Goal: Find specific page/section: Find specific page/section

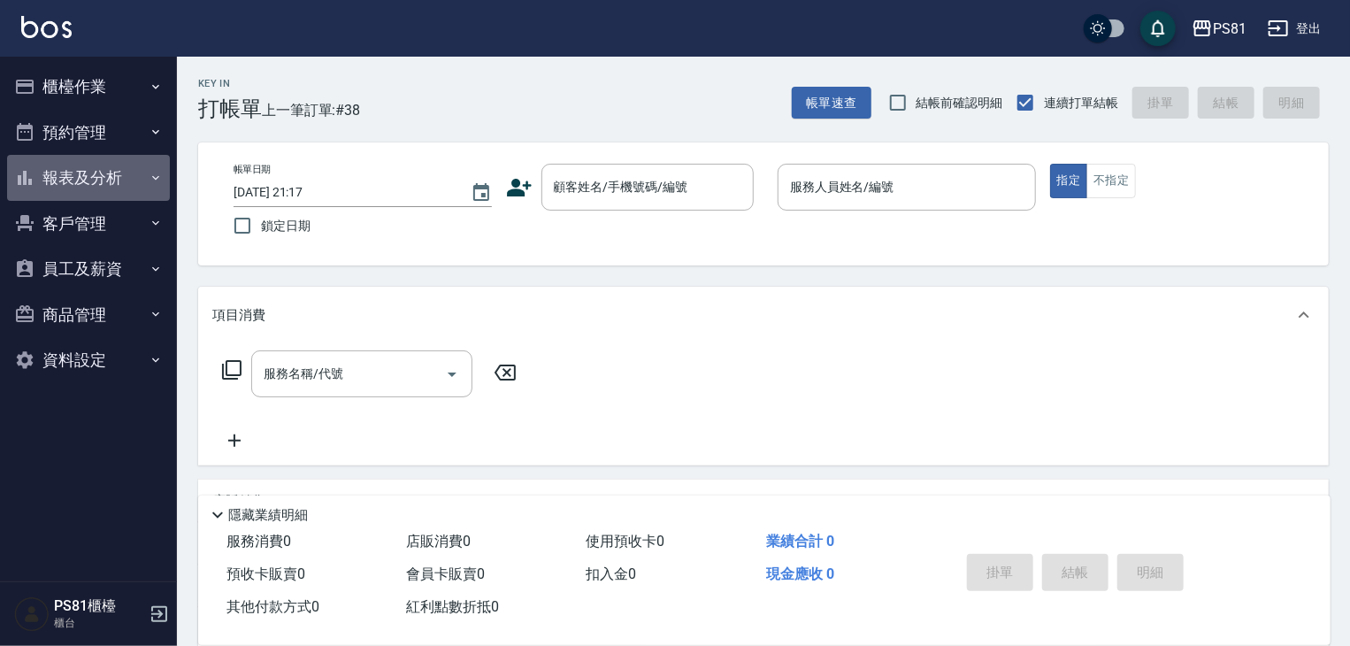
click at [90, 167] on button "報表及分析" at bounding box center [88, 178] width 163 height 46
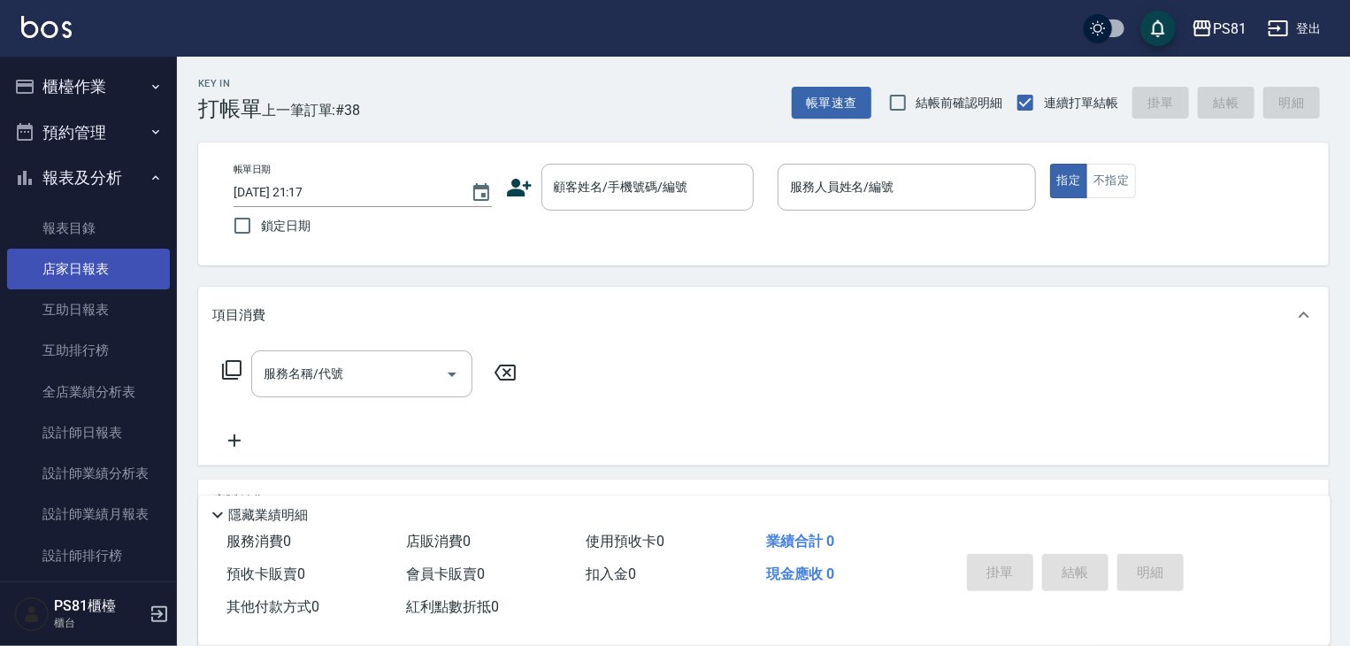
drag, startPoint x: 113, startPoint y: 273, endPoint x: 123, endPoint y: 271, distance: 10.1
click at [115, 273] on link "店家日報表" at bounding box center [88, 269] width 163 height 41
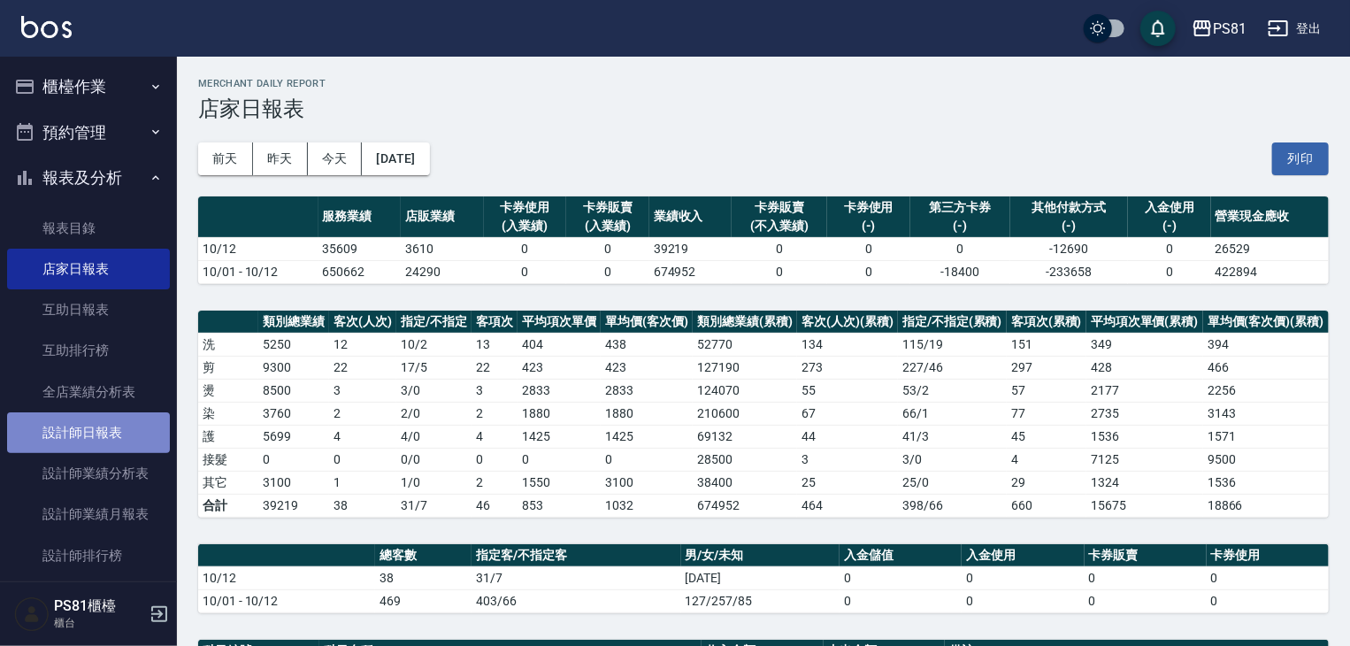
click at [105, 430] on link "設計師日報表" at bounding box center [88, 432] width 163 height 41
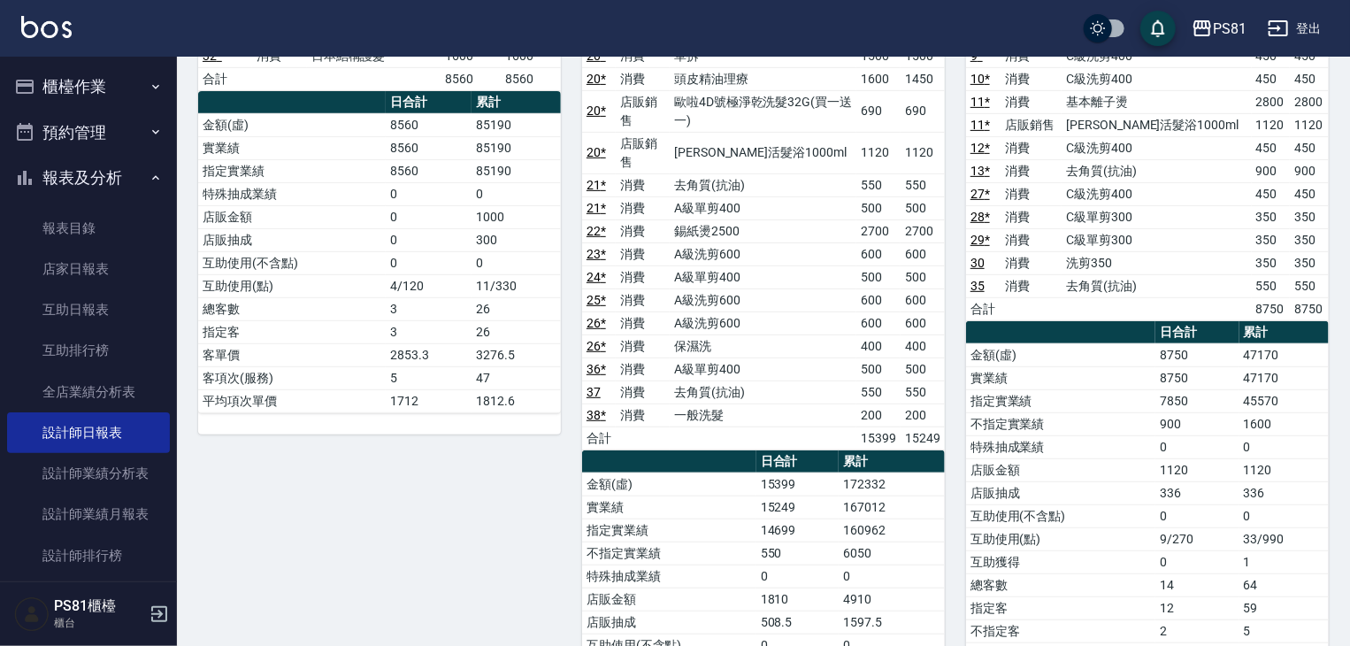
scroll to position [482, 0]
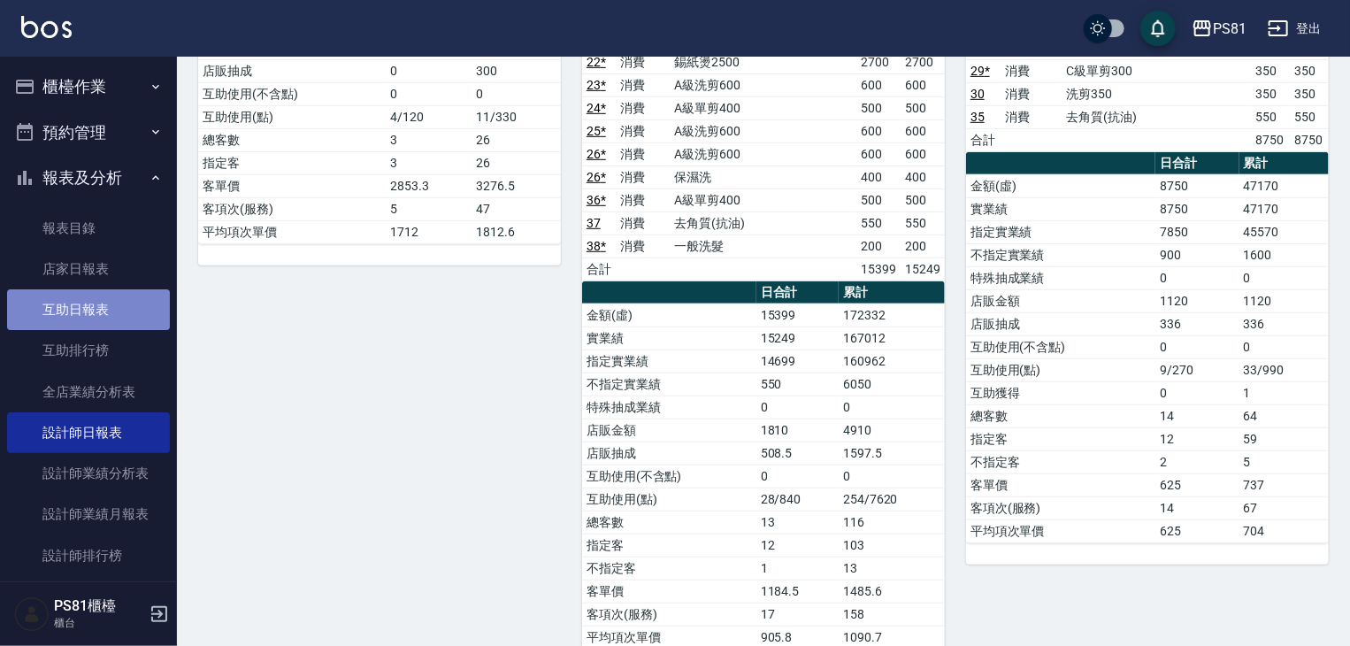
click at [103, 300] on link "互助日報表" at bounding box center [88, 309] width 163 height 41
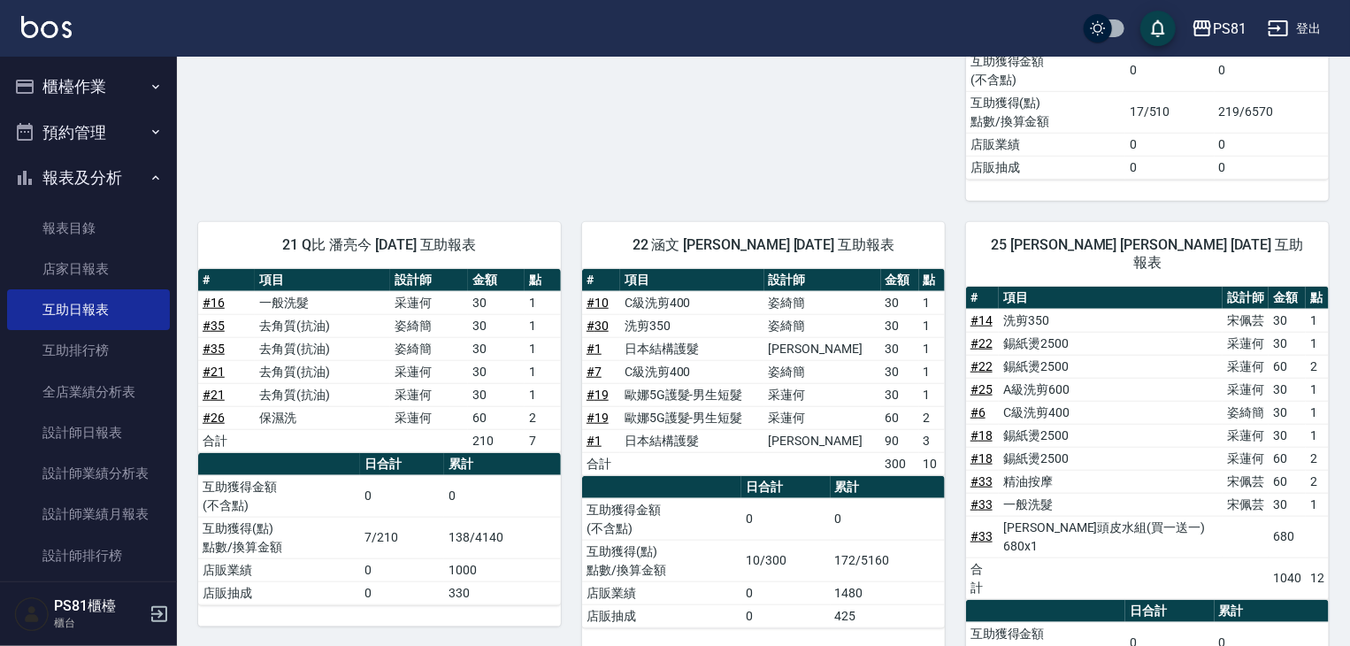
scroll to position [712, 0]
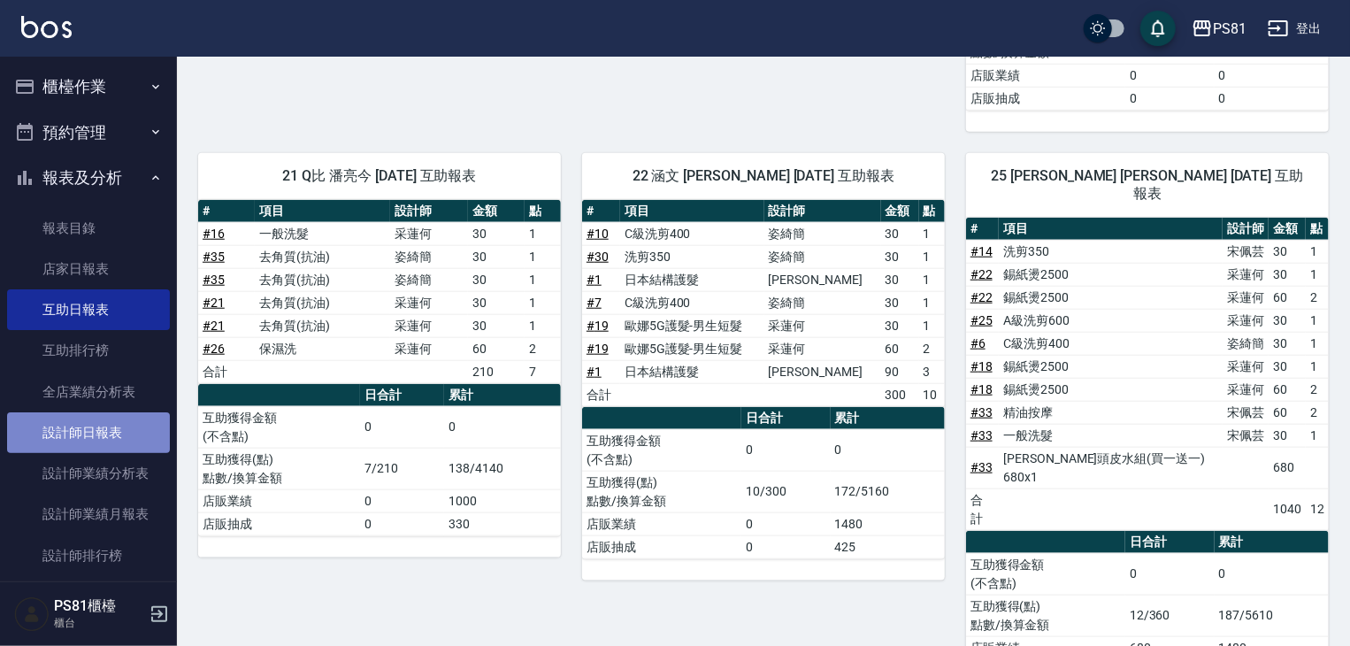
click at [109, 448] on link "設計師日報表" at bounding box center [88, 432] width 163 height 41
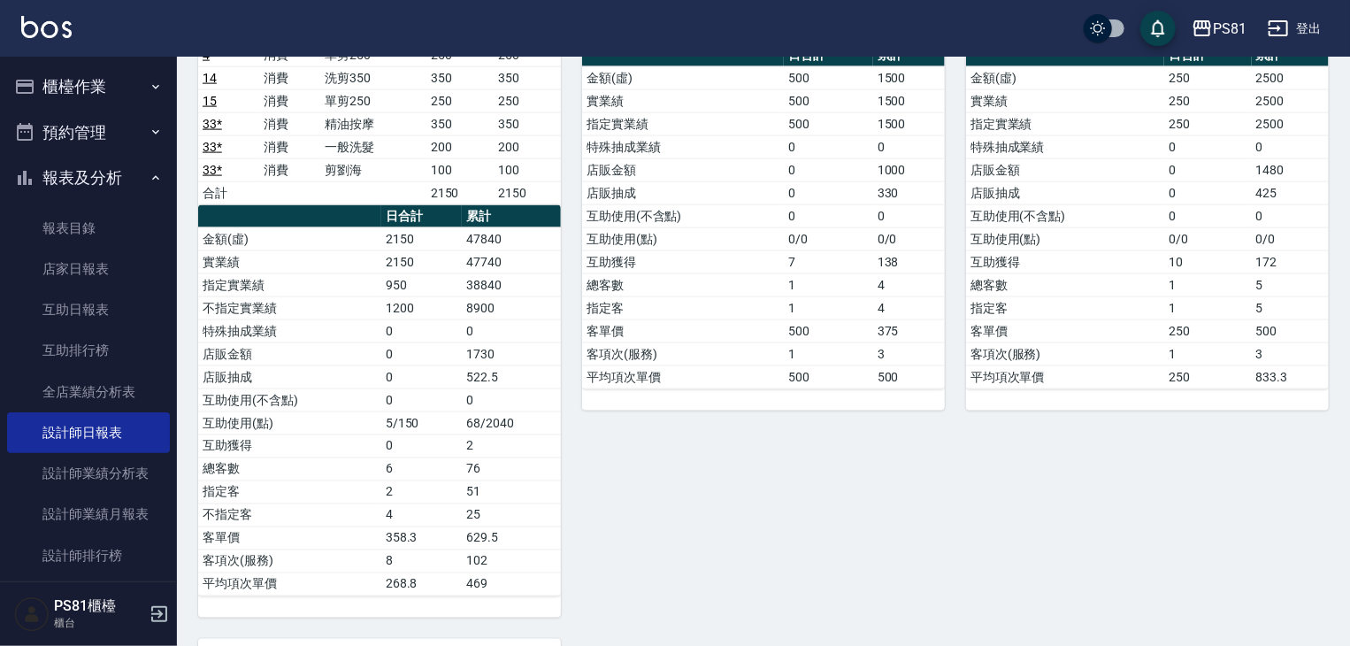
scroll to position [1612, 0]
